Goal: Communication & Community: Answer question/provide support

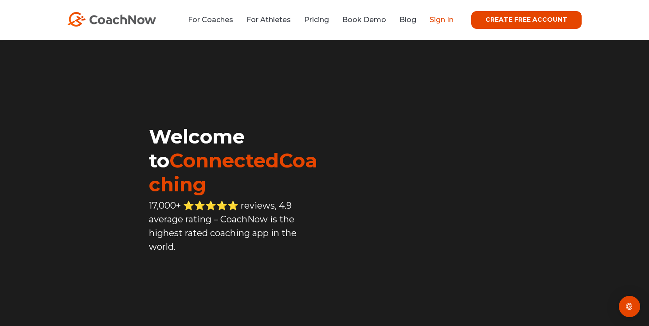
click at [451, 17] on link "Sign In" at bounding box center [442, 20] width 24 height 8
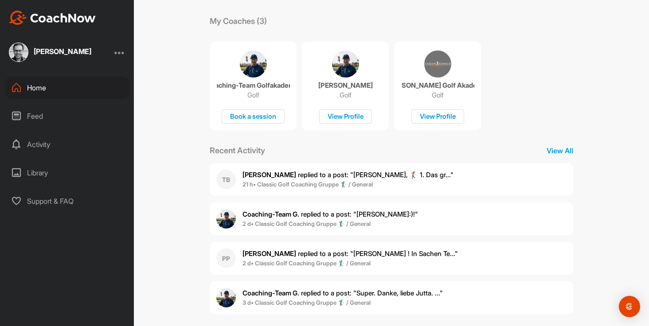
scroll to position [153, 0]
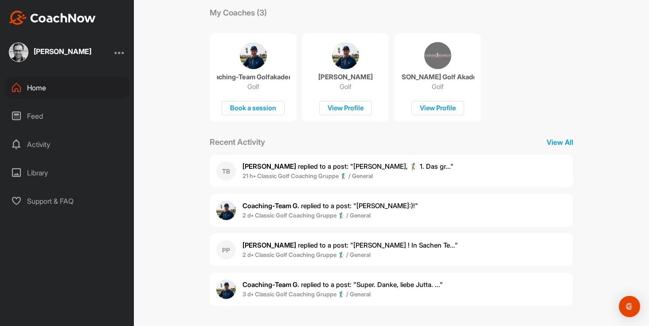
click at [49, 149] on div "Activity" at bounding box center [67, 144] width 125 height 22
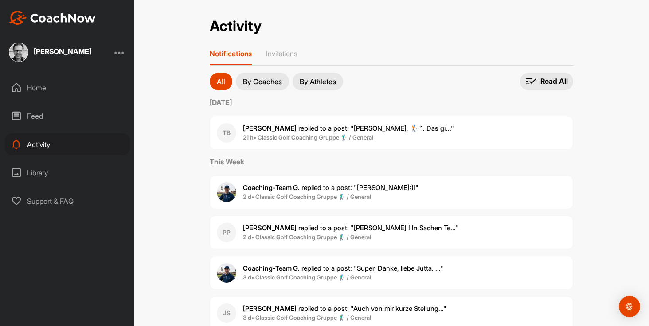
click at [43, 83] on div "Home" at bounding box center [67, 88] width 125 height 22
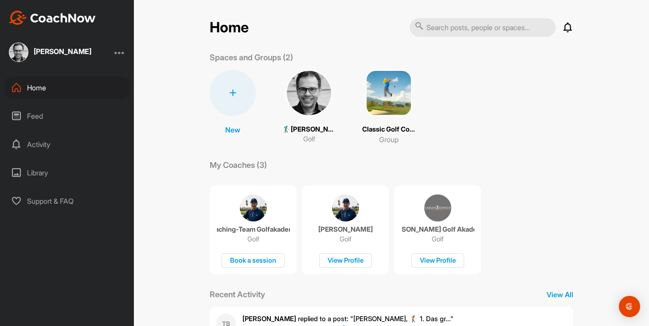
click at [316, 97] on img at bounding box center [309, 93] width 46 height 46
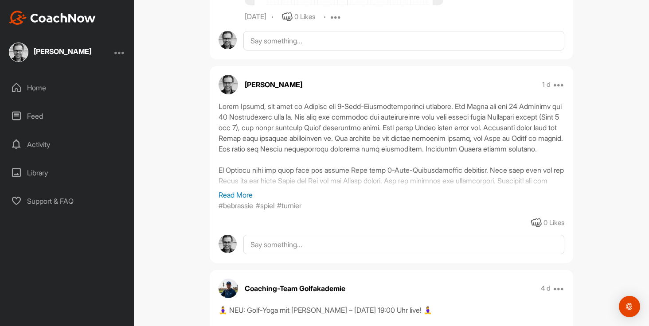
scroll to position [794, 0]
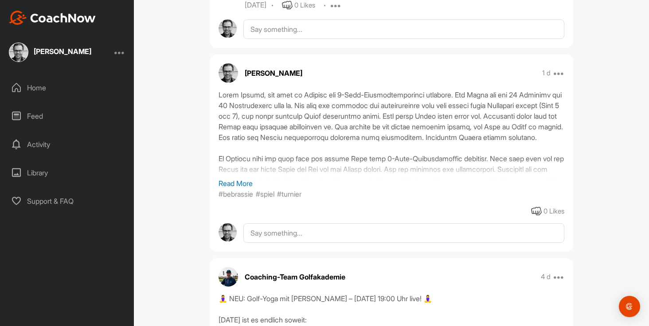
click at [229, 182] on p "Read More" at bounding box center [392, 183] width 346 height 11
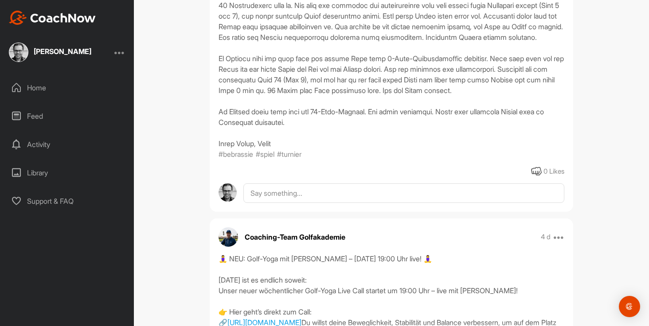
scroll to position [978, 0]
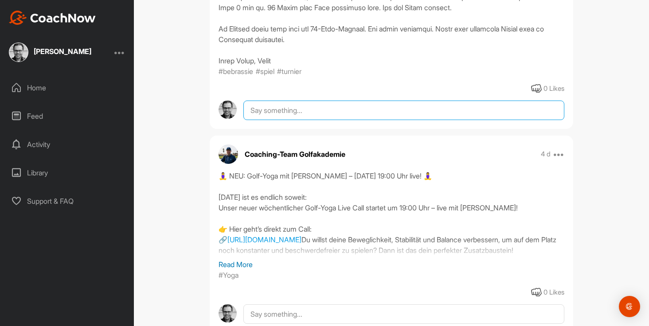
click at [263, 120] on textarea at bounding box center [403, 111] width 321 height 20
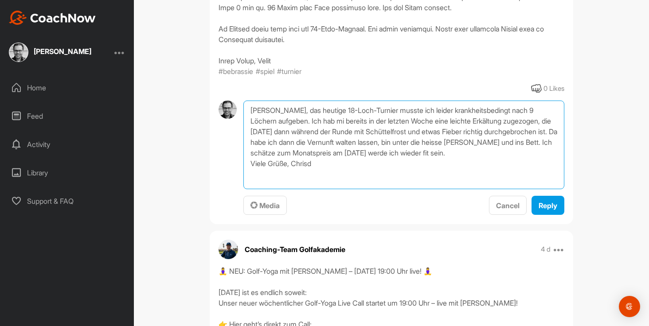
scroll to position [0, 0]
type textarea "[PERSON_NAME], das heutige 18-Loch-Turnier musste ich leider krankheitsbedingt …"
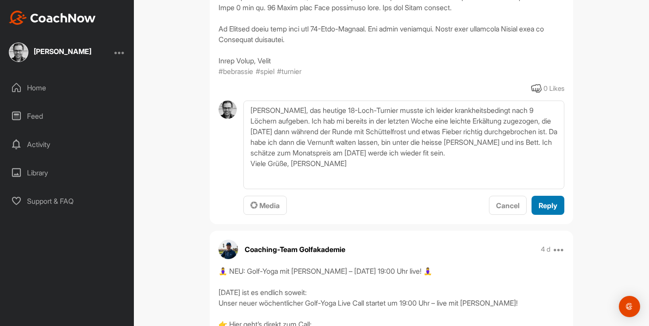
click at [544, 210] on span "Reply" at bounding box center [548, 205] width 19 height 9
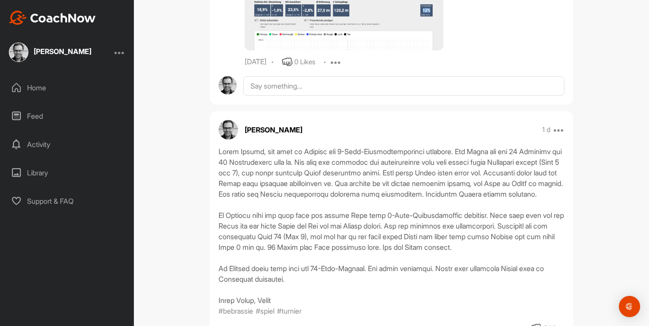
scroll to position [675, 0]
